Goal: Information Seeking & Learning: Learn about a topic

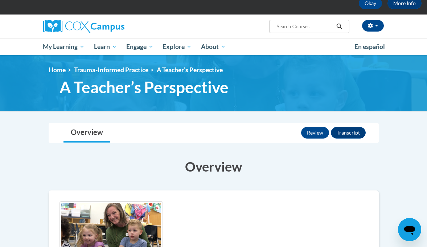
scroll to position [37, 0]
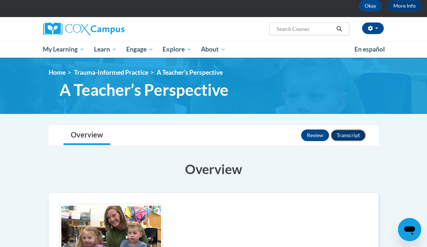
click at [349, 133] on button "Transcript" at bounding box center [348, 135] width 35 height 12
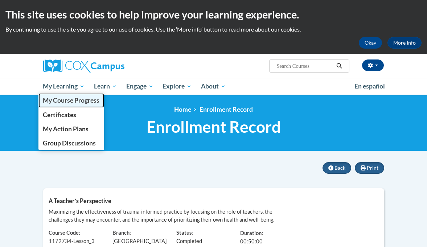
click at [60, 100] on span "My Course Progress" at bounding box center [71, 100] width 57 height 8
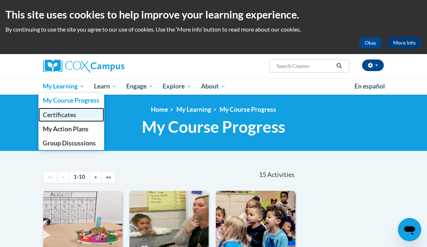
click at [58, 117] on span "Certificates" at bounding box center [59, 115] width 33 height 8
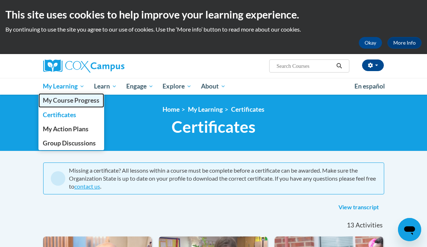
click at [65, 100] on span "My Course Progress" at bounding box center [71, 100] width 57 height 8
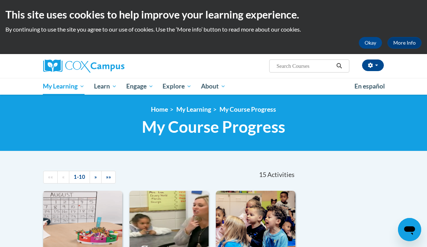
click at [284, 65] on input "Search..." at bounding box center [304, 66] width 58 height 9
type input "trauma"
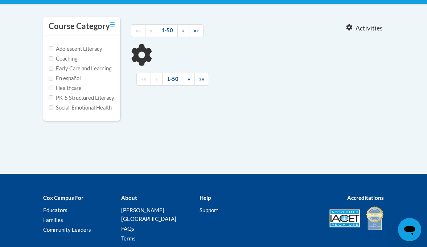
type input "trauma"
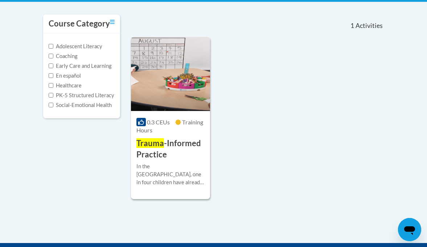
scroll to position [145, 0]
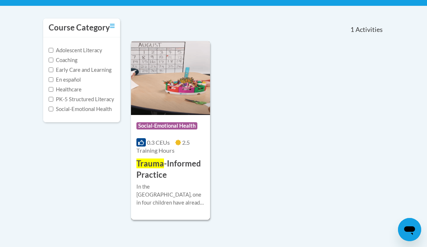
click at [179, 174] on h3 "Trauma -Informed Practice" at bounding box center [170, 169] width 68 height 22
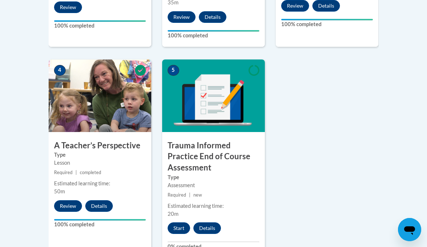
scroll to position [385, 0]
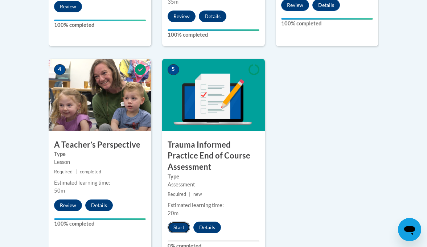
click at [178, 227] on button "Start" at bounding box center [178, 227] width 22 height 12
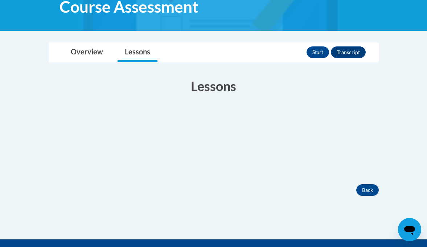
scroll to position [138, 0]
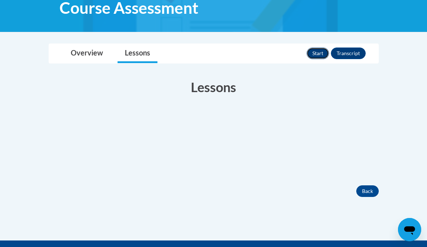
click at [316, 55] on button "Start" at bounding box center [317, 53] width 22 height 12
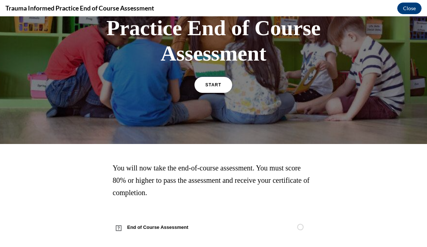
scroll to position [87, 0]
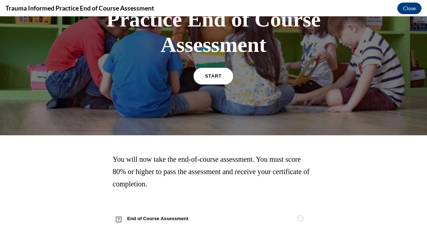
click at [222, 77] on link "START" at bounding box center [214, 76] width 40 height 17
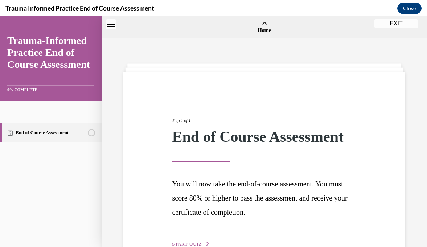
scroll to position [22, 0]
